Goal: Task Accomplishment & Management: Manage account settings

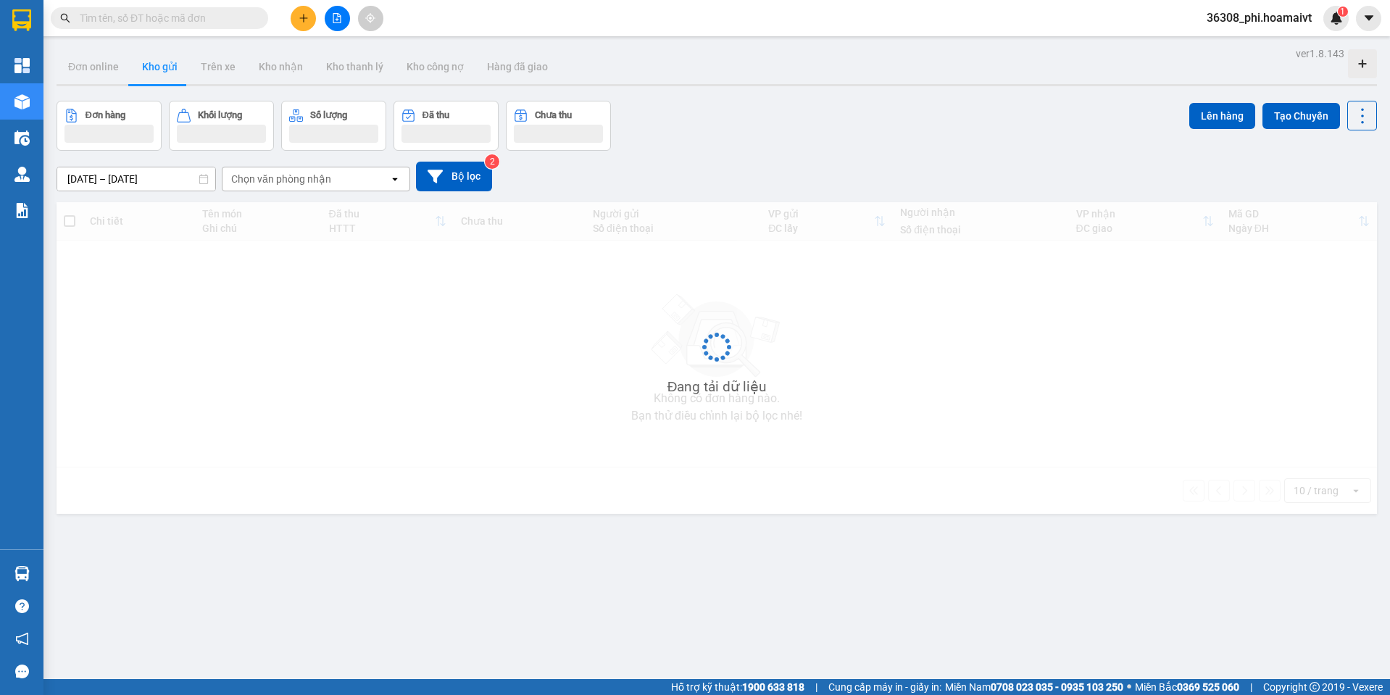
click at [165, 12] on input "text" at bounding box center [165, 18] width 171 height 16
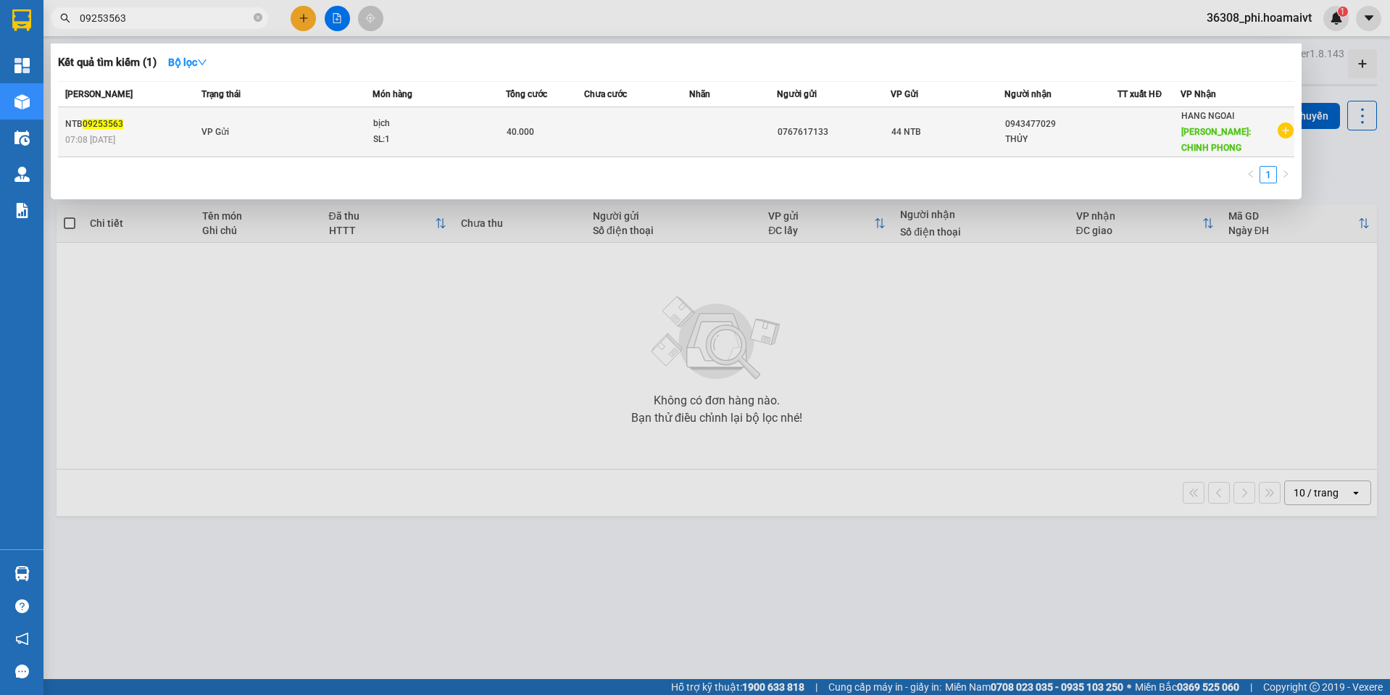
type input "09253563"
click at [175, 133] on div "07:08 - 13/09" at bounding box center [131, 140] width 132 height 16
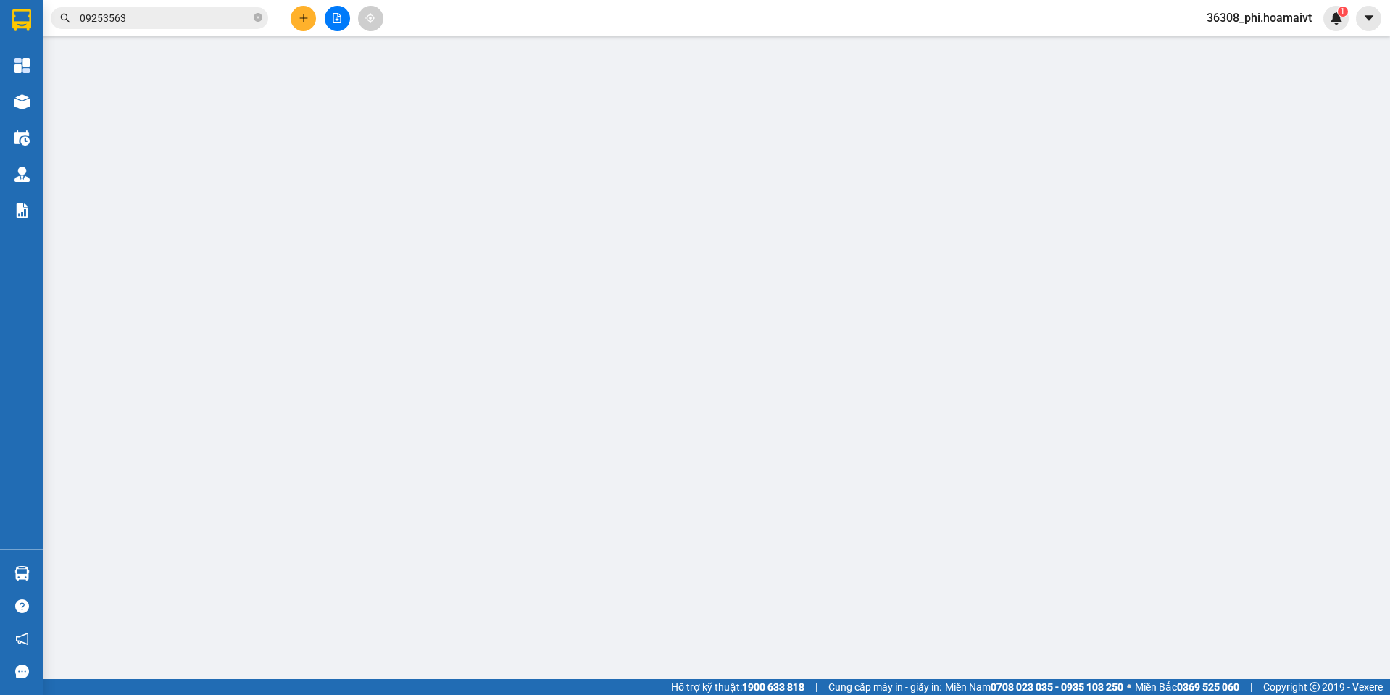
type input "0767617133"
type input "0943477029"
type input "THỦY"
type input "CHINH PHONG"
type input "40.000"
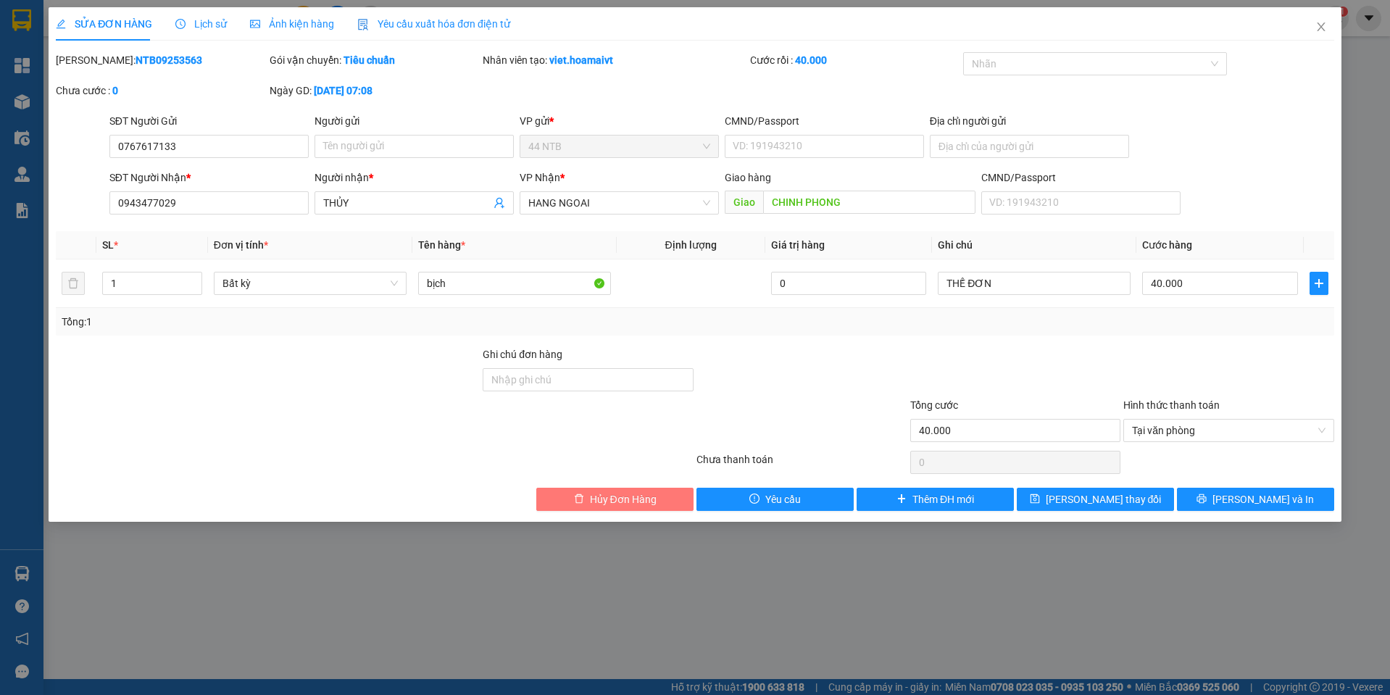
click at [638, 495] on span "Hủy Đơn Hàng" at bounding box center [623, 499] width 67 height 16
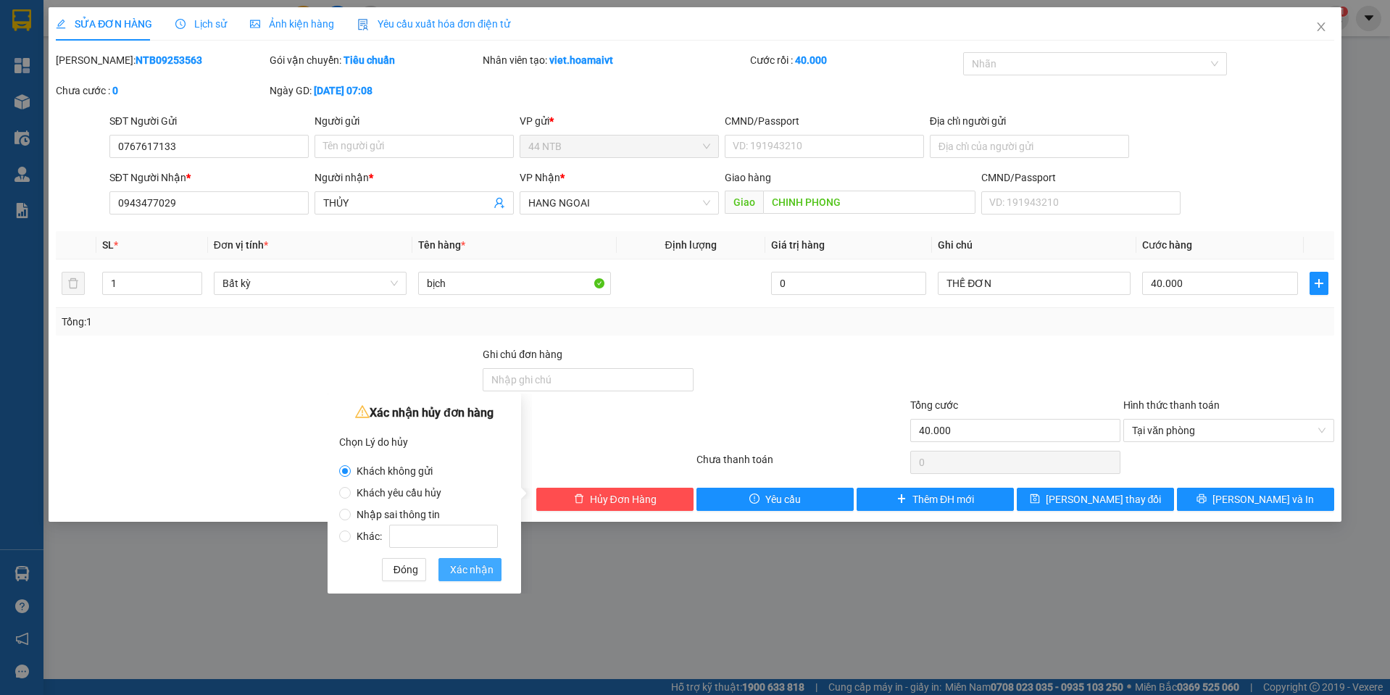
click at [481, 572] on span "Xác nhận" at bounding box center [471, 570] width 43 height 16
